Goal: Task Accomplishment & Management: Manage account settings

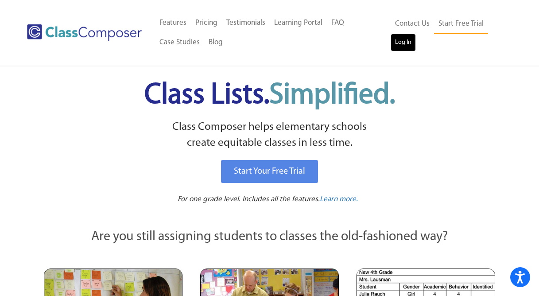
click at [412, 45] on link "Log In" at bounding box center [403, 43] width 25 height 18
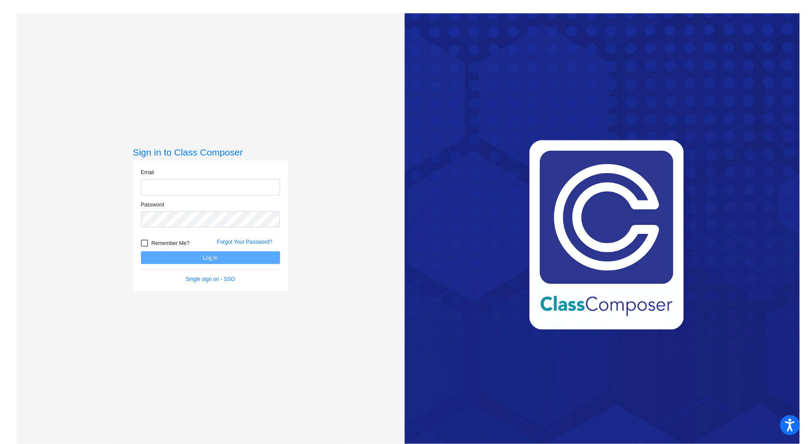
type input "[EMAIL_ADDRESS][DOMAIN_NAME]"
click at [242, 258] on button "Log In" at bounding box center [210, 257] width 139 height 13
